Goal: Check status: Check status

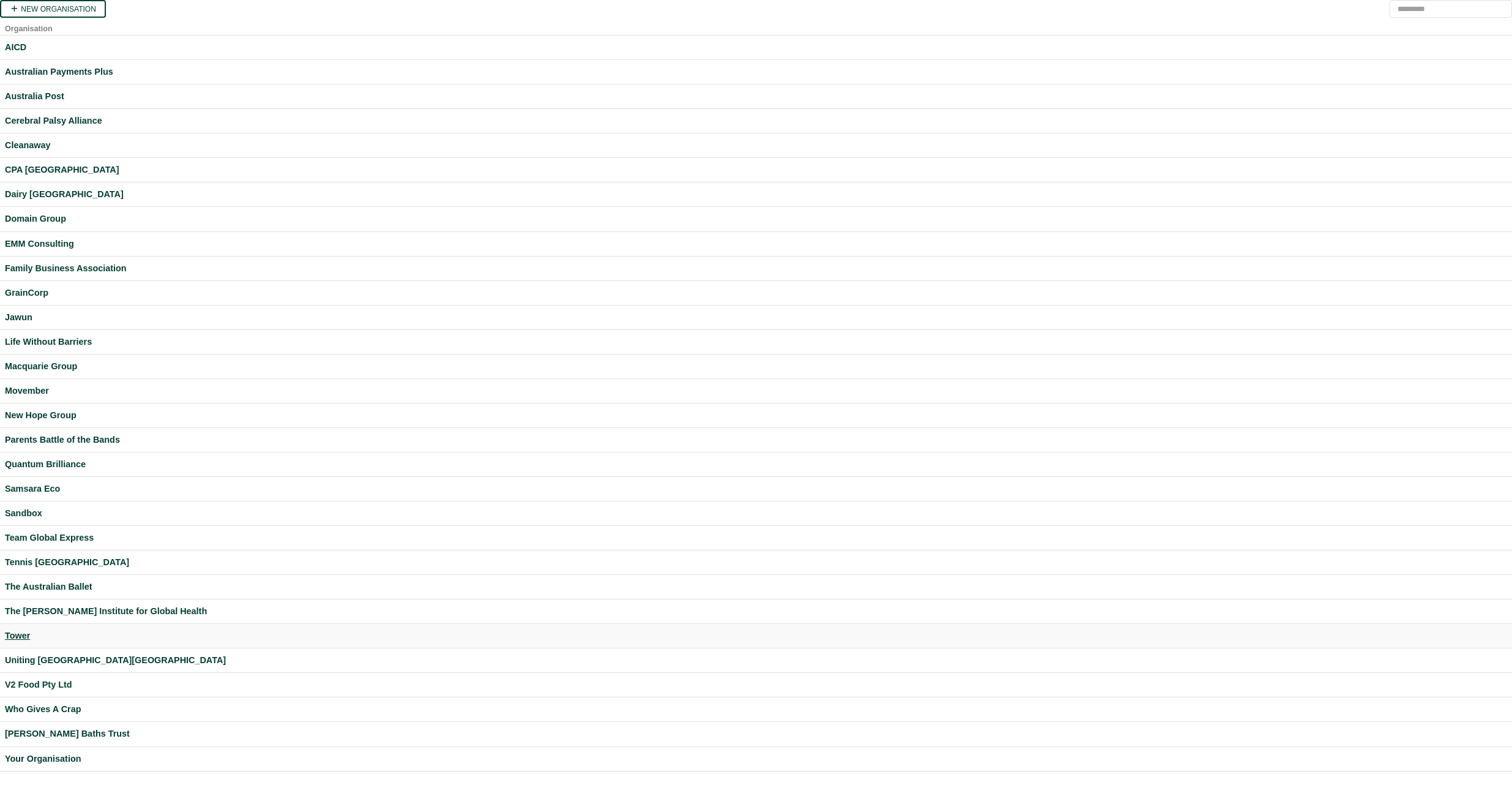
click at [12, 630] on div "Tower" at bounding box center [756, 636] width 1502 height 14
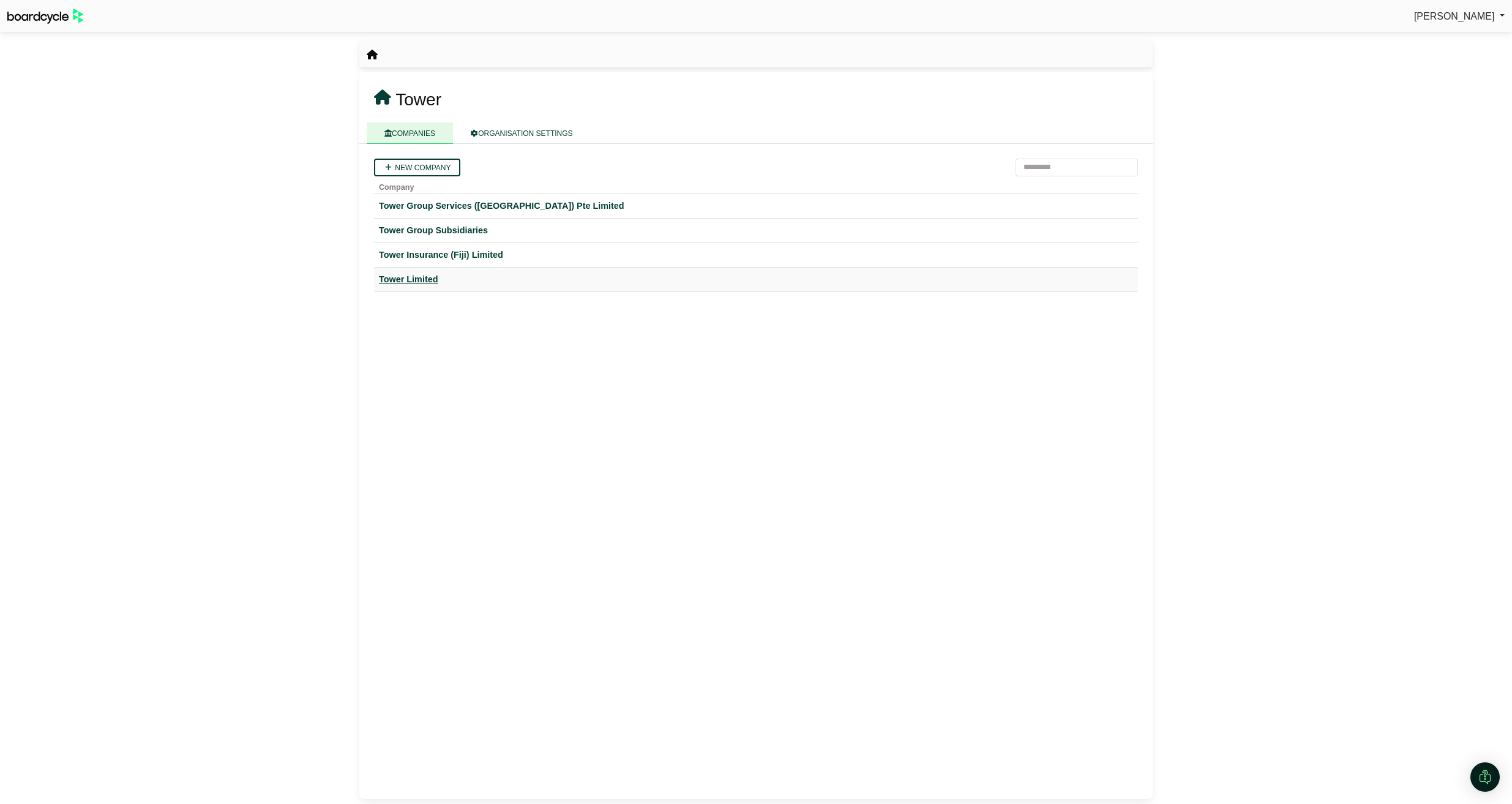
click at [392, 283] on div "Tower Limited" at bounding box center [756, 279] width 754 height 14
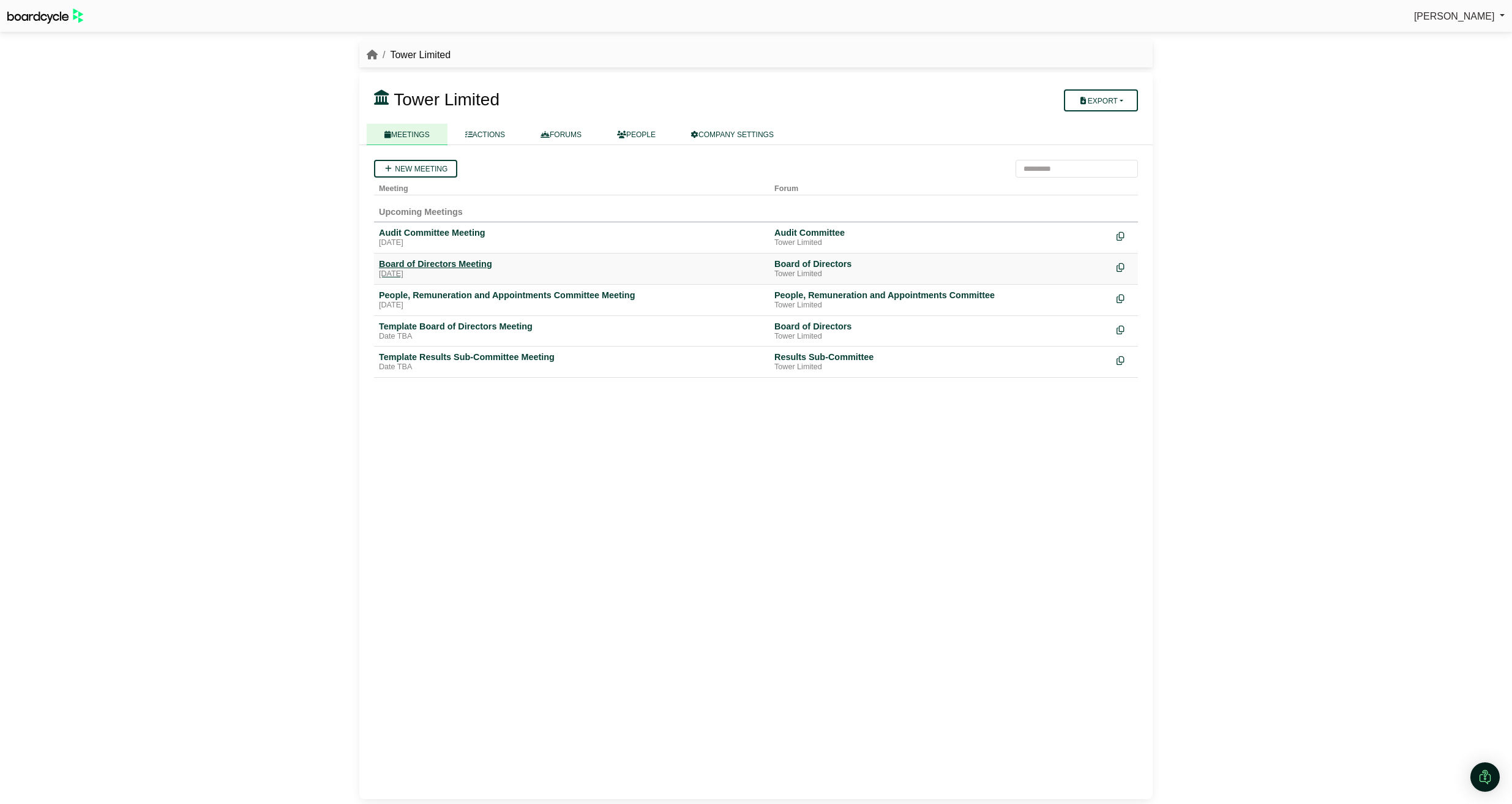
click at [397, 263] on div "Board of Directors Meeting" at bounding box center [571, 264] width 386 height 11
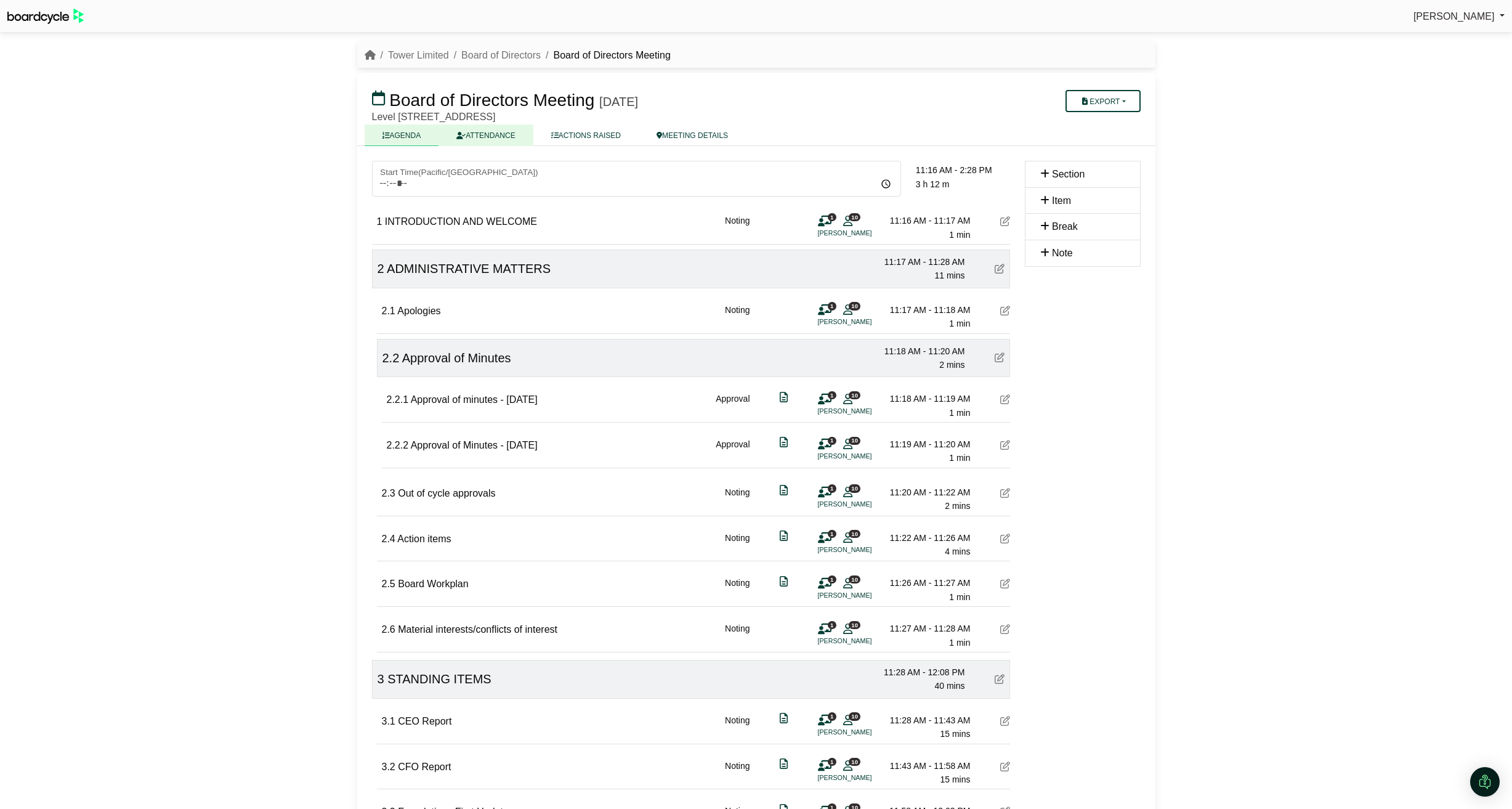
click at [490, 139] on link "ATTENDANCE" at bounding box center [486, 135] width 94 height 21
